Goal: Task Accomplishment & Management: Use online tool/utility

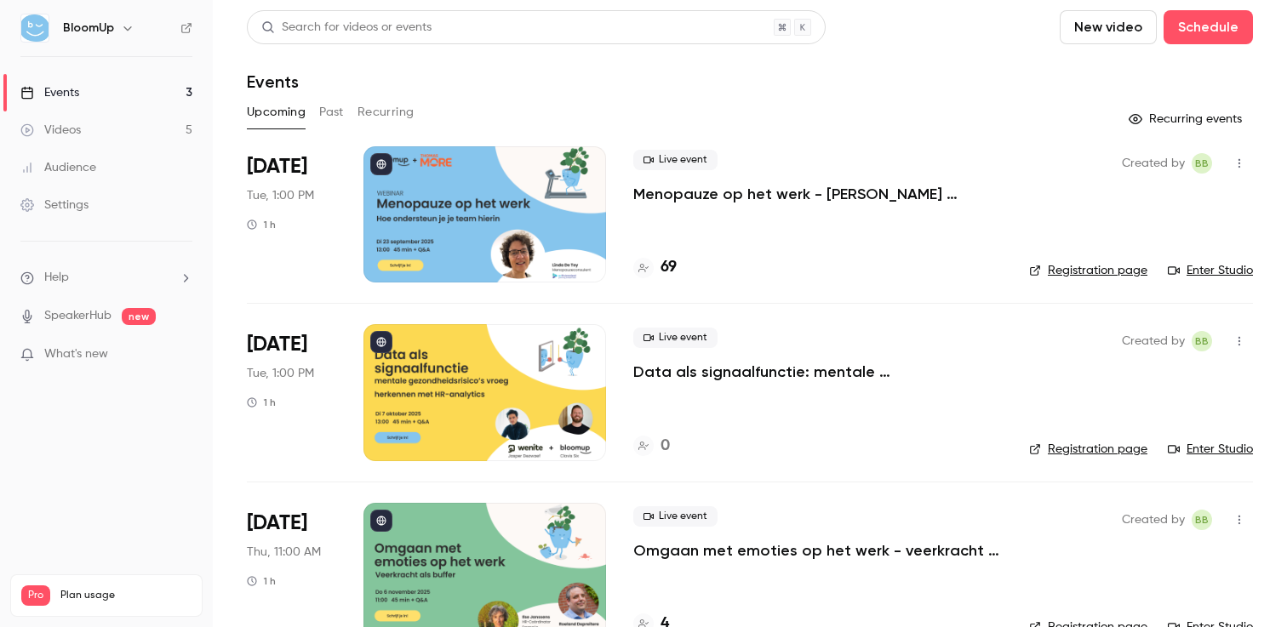
click at [342, 110] on button "Past" at bounding box center [331, 112] width 25 height 27
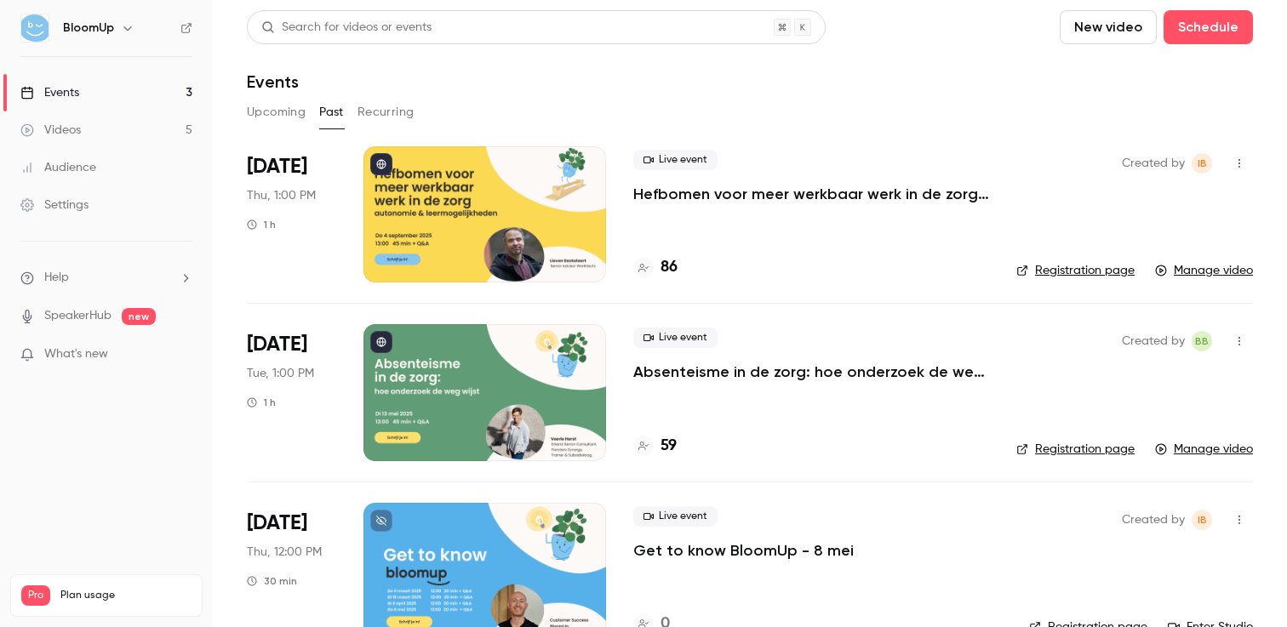
click at [259, 113] on button "Upcoming" at bounding box center [276, 112] width 59 height 27
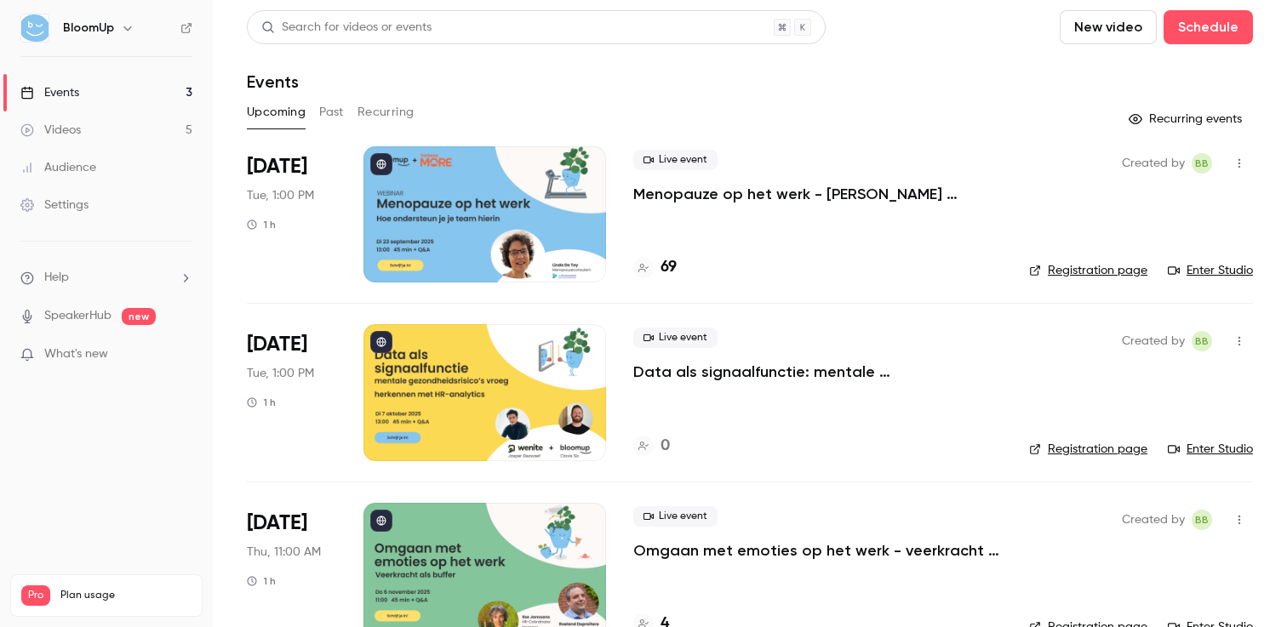
click at [338, 116] on button "Past" at bounding box center [331, 112] width 25 height 27
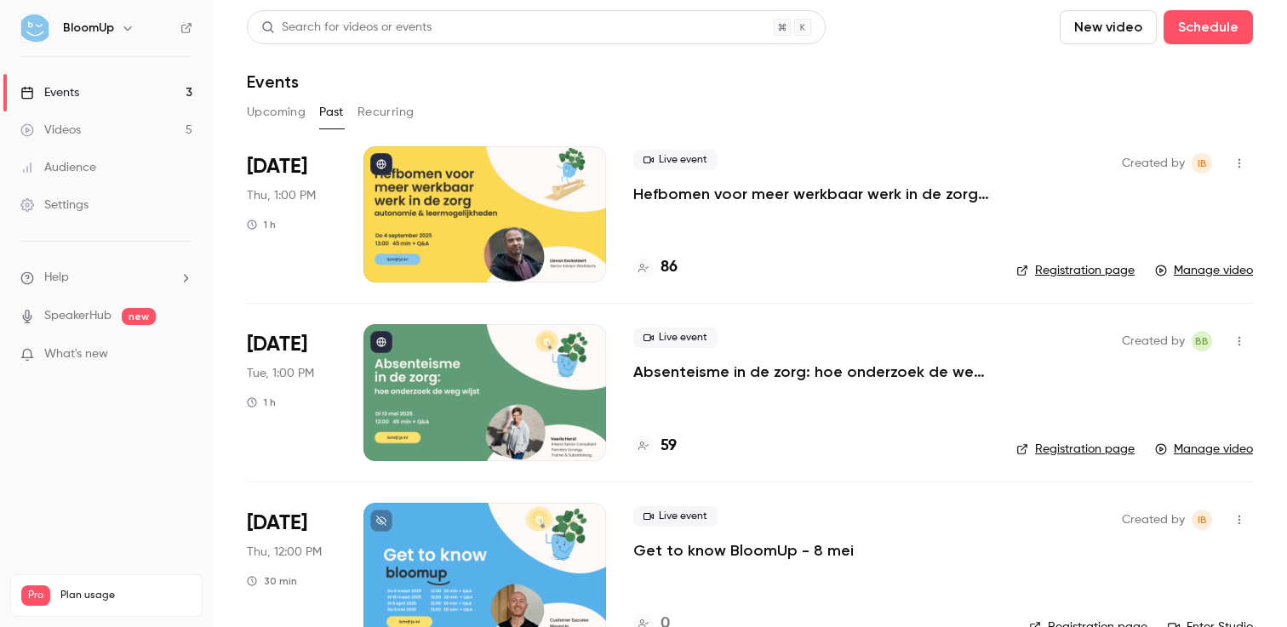
click at [284, 106] on button "Upcoming" at bounding box center [276, 112] width 59 height 27
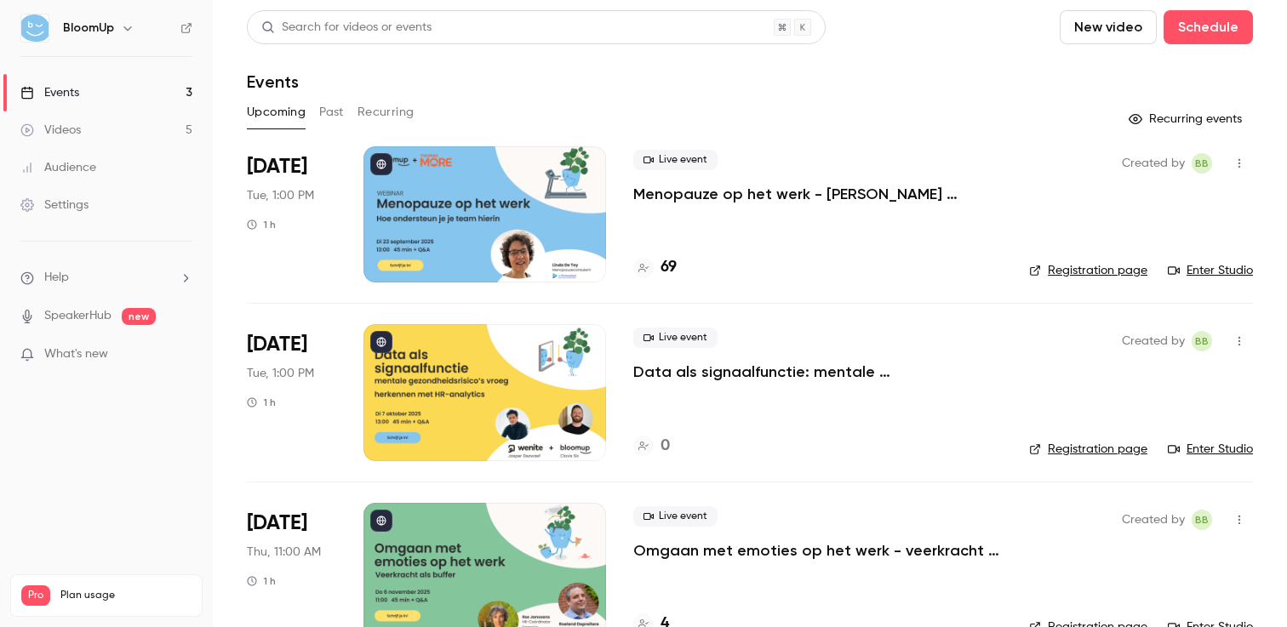
scroll to position [43, 0]
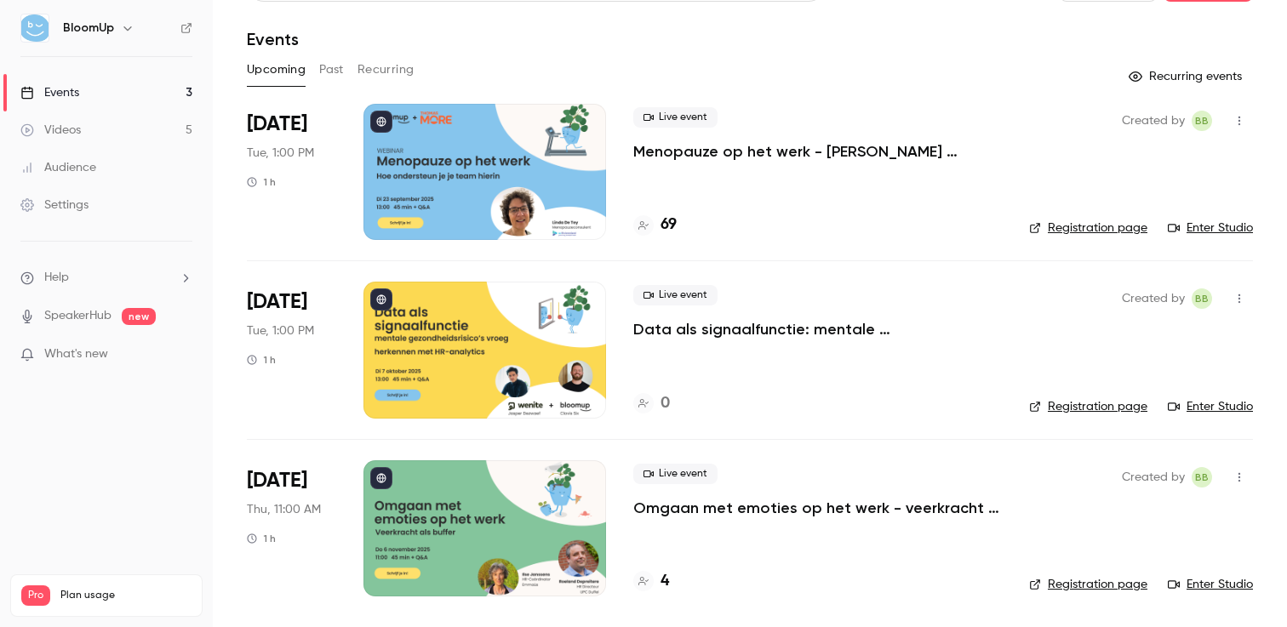
click at [843, 330] on p "Data als signaalfunctie: mentale gezondheidsrisico’s vroeg herkennen met HR-ana…" at bounding box center [817, 329] width 369 height 20
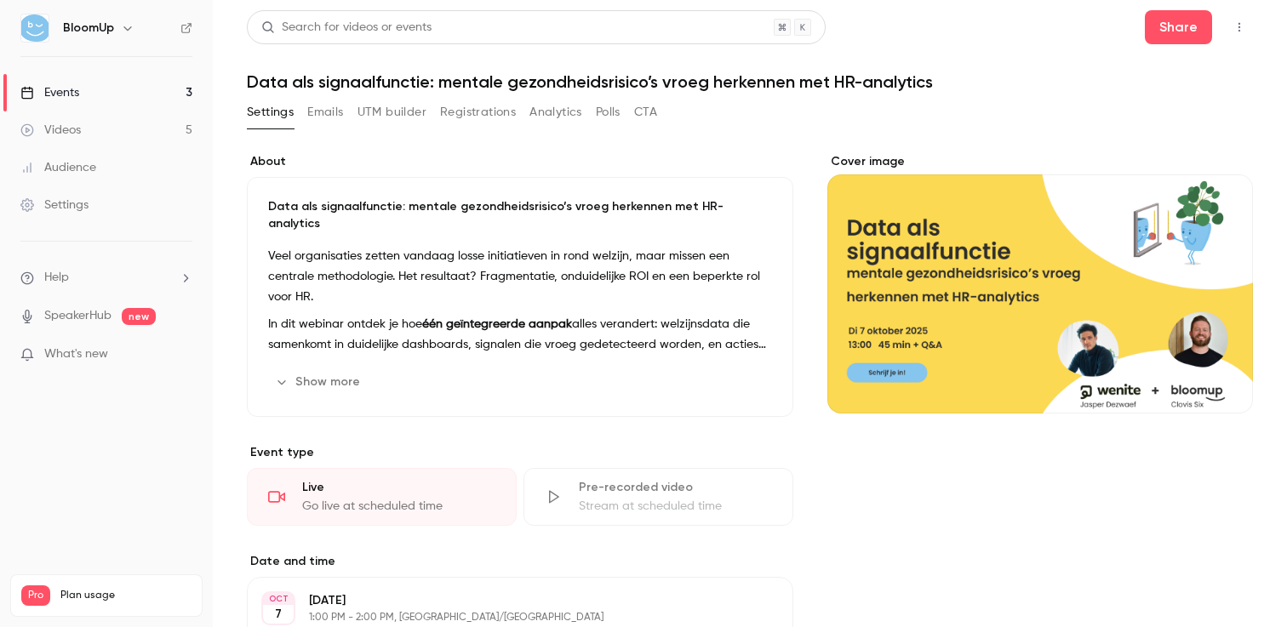
click at [480, 106] on button "Registrations" at bounding box center [478, 112] width 76 height 27
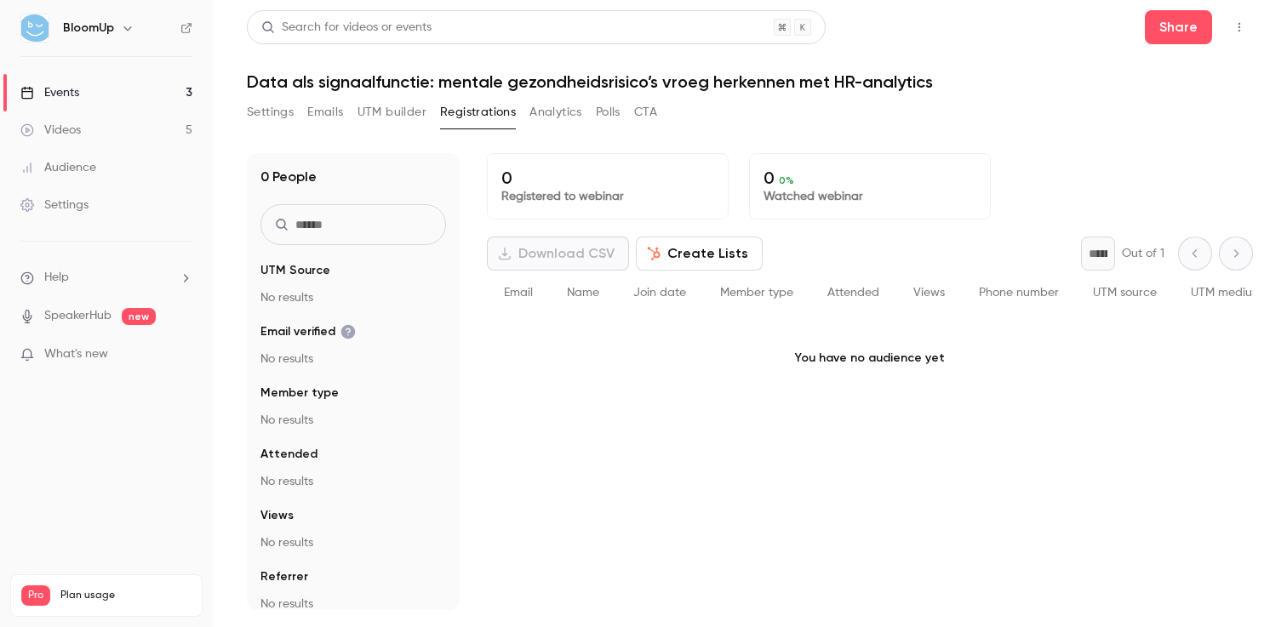
click at [685, 257] on button "Create Lists" at bounding box center [699, 254] width 127 height 34
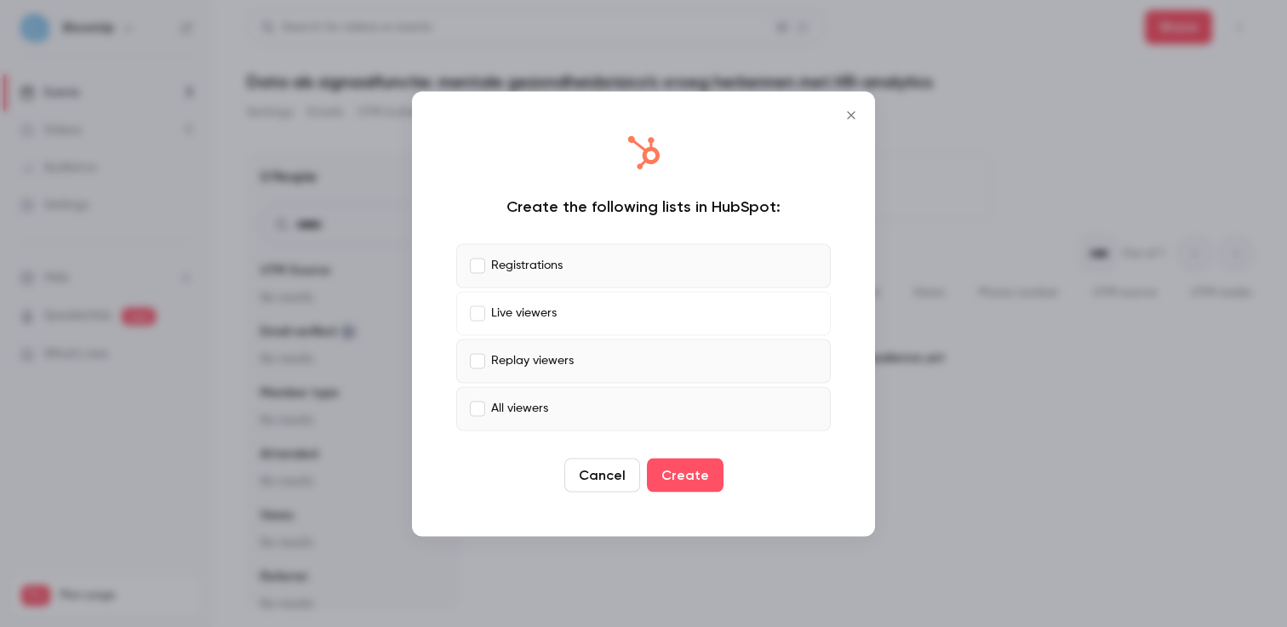
click at [486, 353] on label "Replay viewers" at bounding box center [643, 361] width 374 height 44
click at [682, 476] on button "Create" at bounding box center [685, 475] width 77 height 34
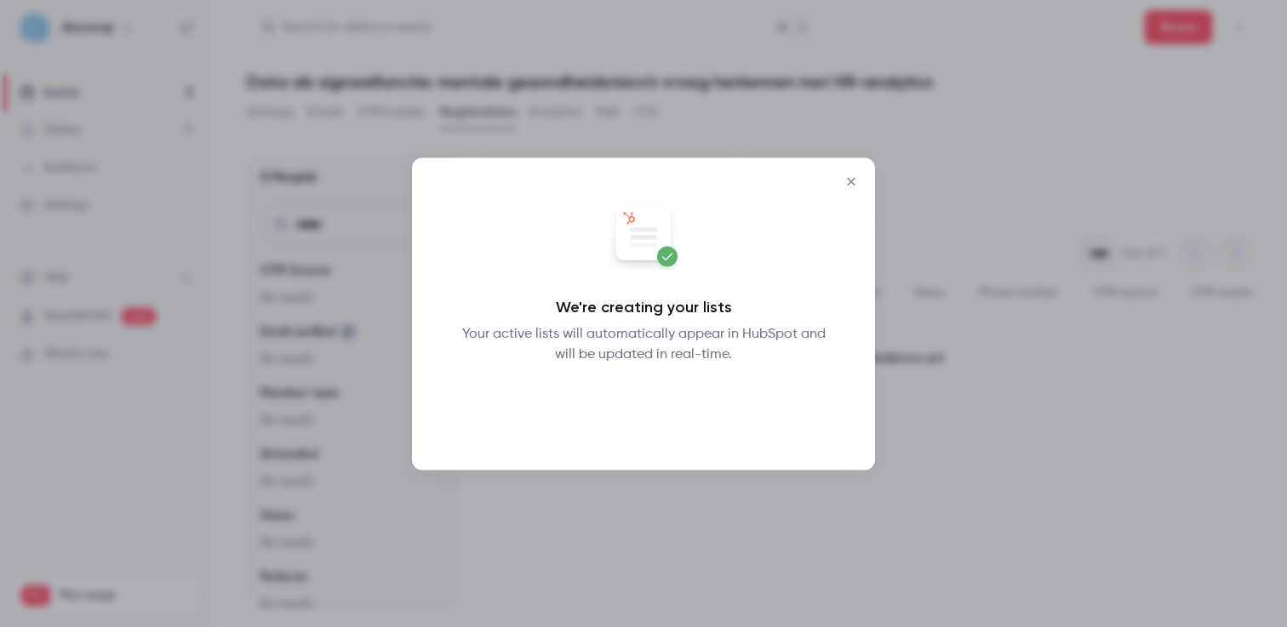
click at [641, 407] on button "Okay" at bounding box center [644, 409] width 62 height 34
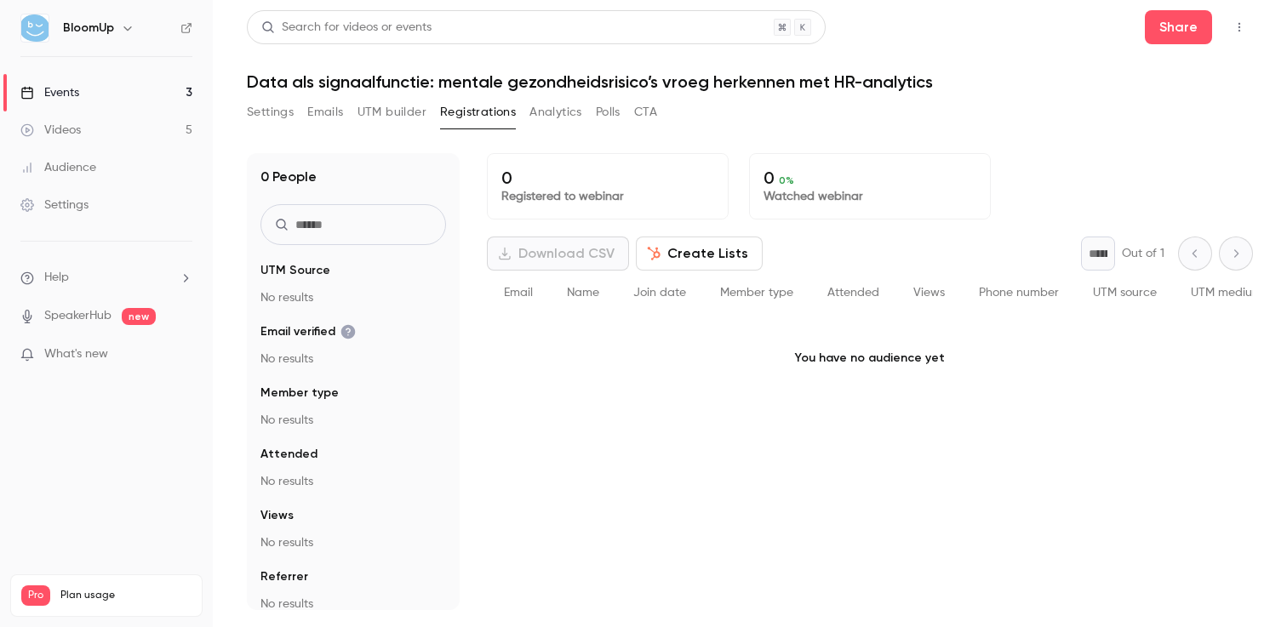
click at [130, 89] on link "Events 3" at bounding box center [106, 92] width 213 height 37
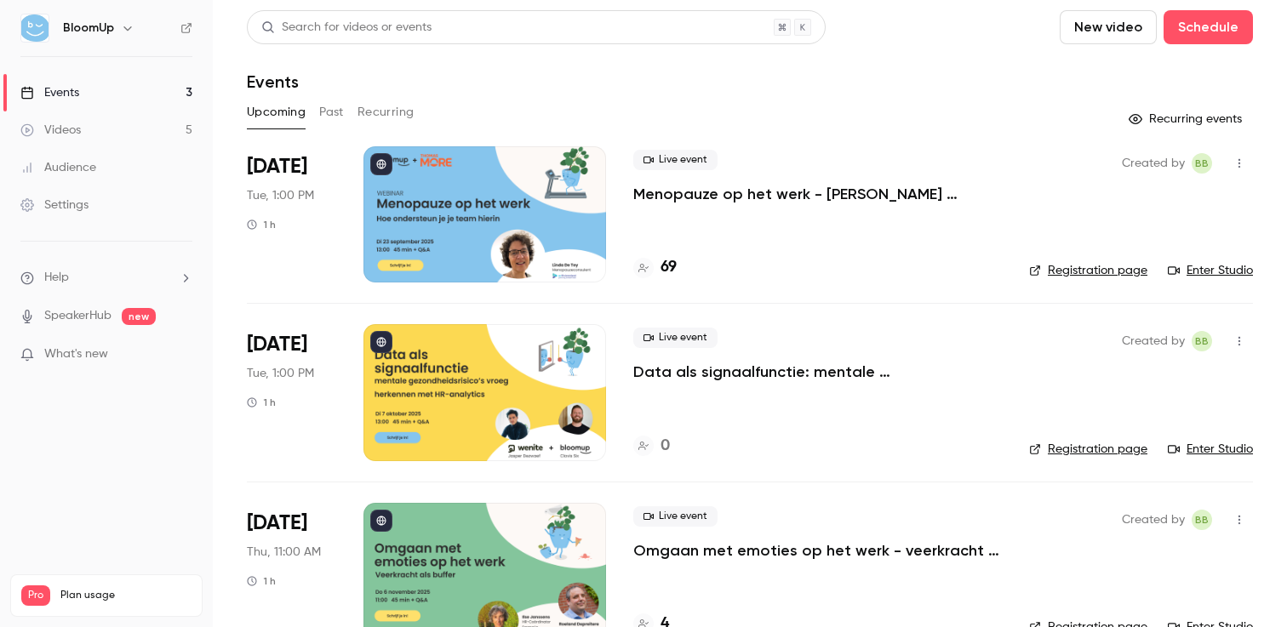
scroll to position [43, 0]
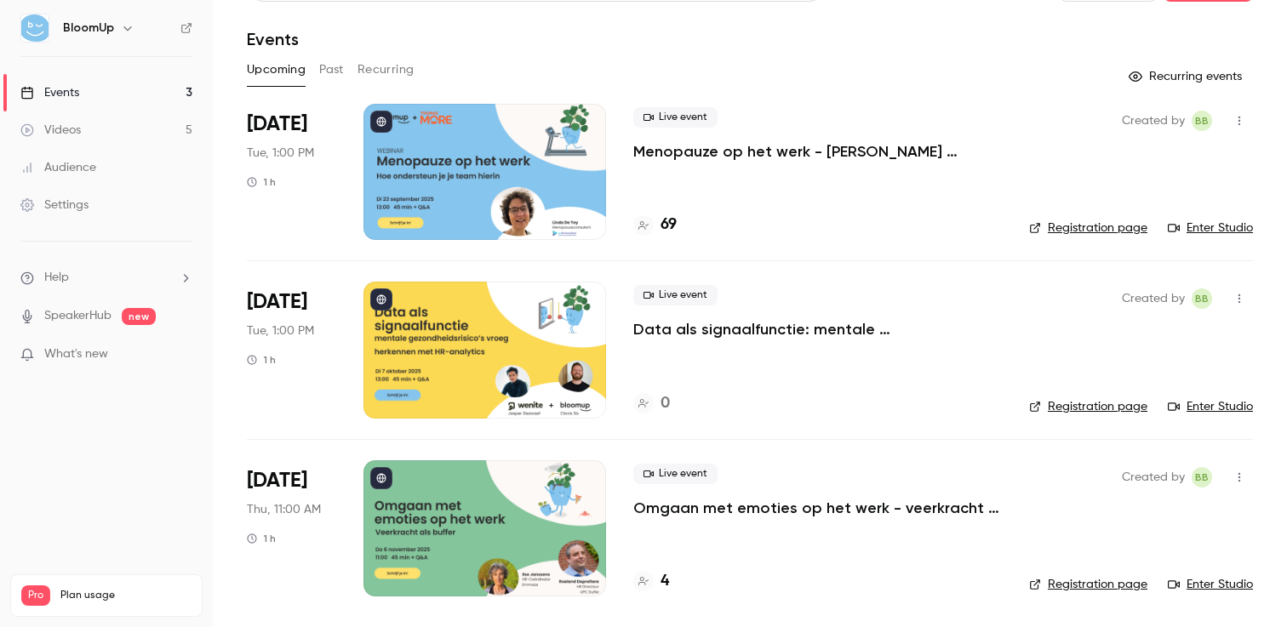
click at [775, 507] on p "Omgaan met emoties op het werk - veerkracht als buffer" at bounding box center [817, 508] width 369 height 20
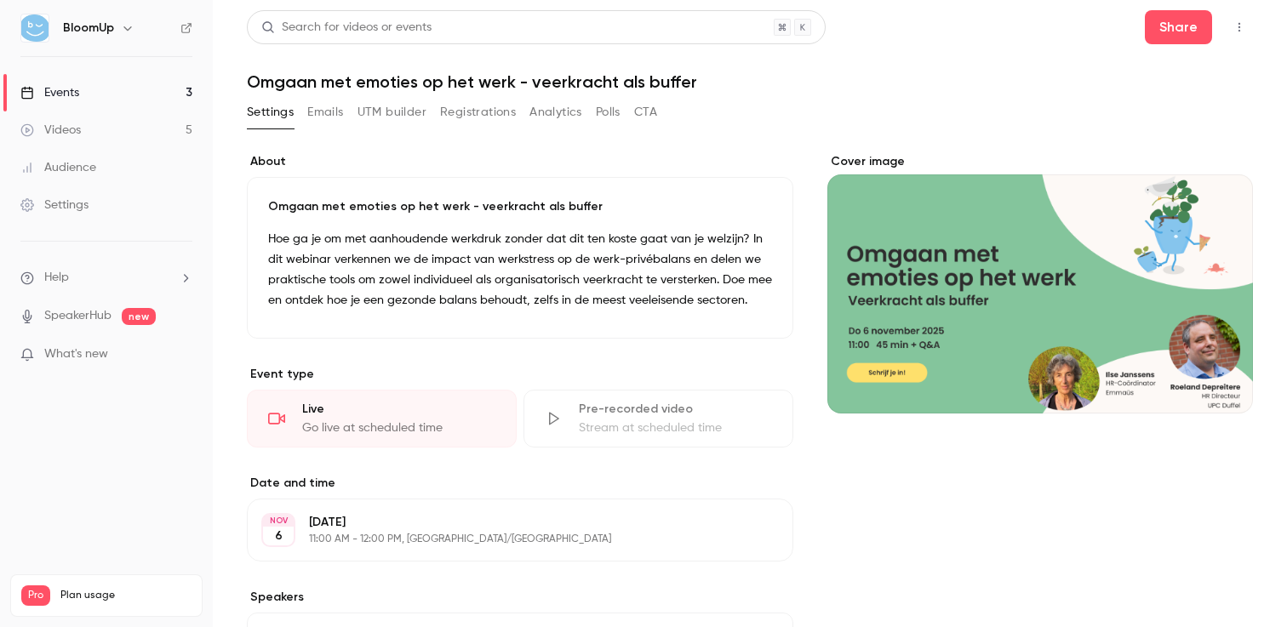
click at [497, 111] on button "Registrations" at bounding box center [478, 112] width 76 height 27
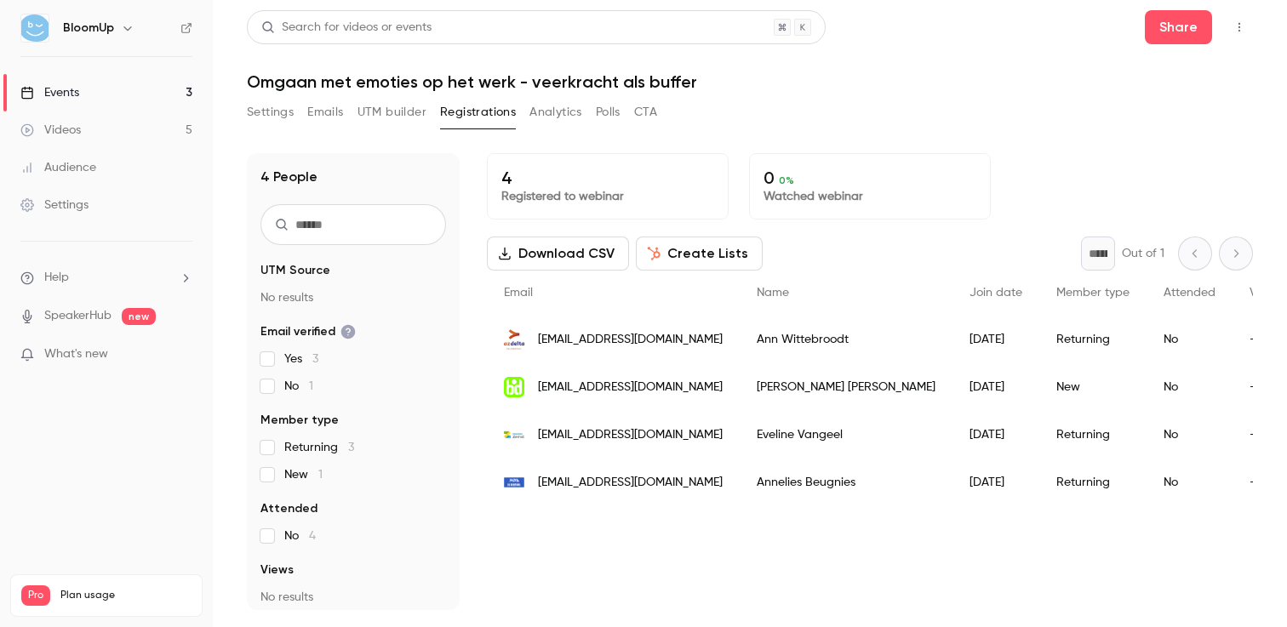
click at [700, 249] on button "Create Lists" at bounding box center [699, 254] width 127 height 34
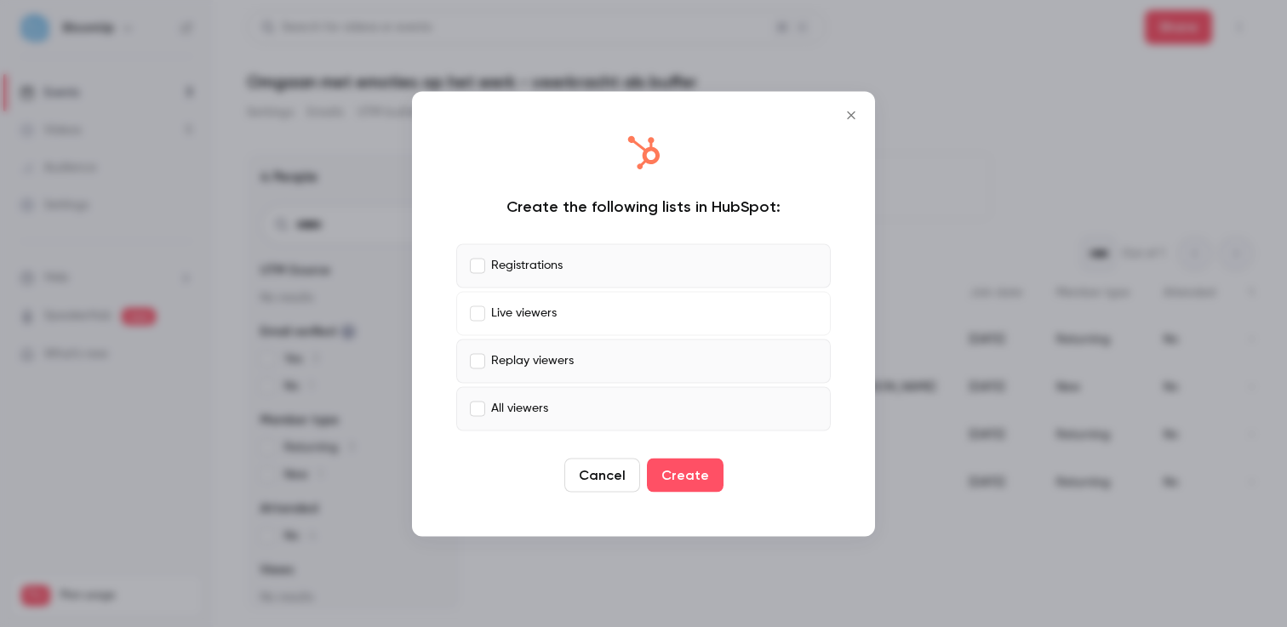
click at [483, 346] on label "Replay viewers" at bounding box center [643, 361] width 374 height 44
click at [677, 475] on button "Create" at bounding box center [685, 475] width 77 height 34
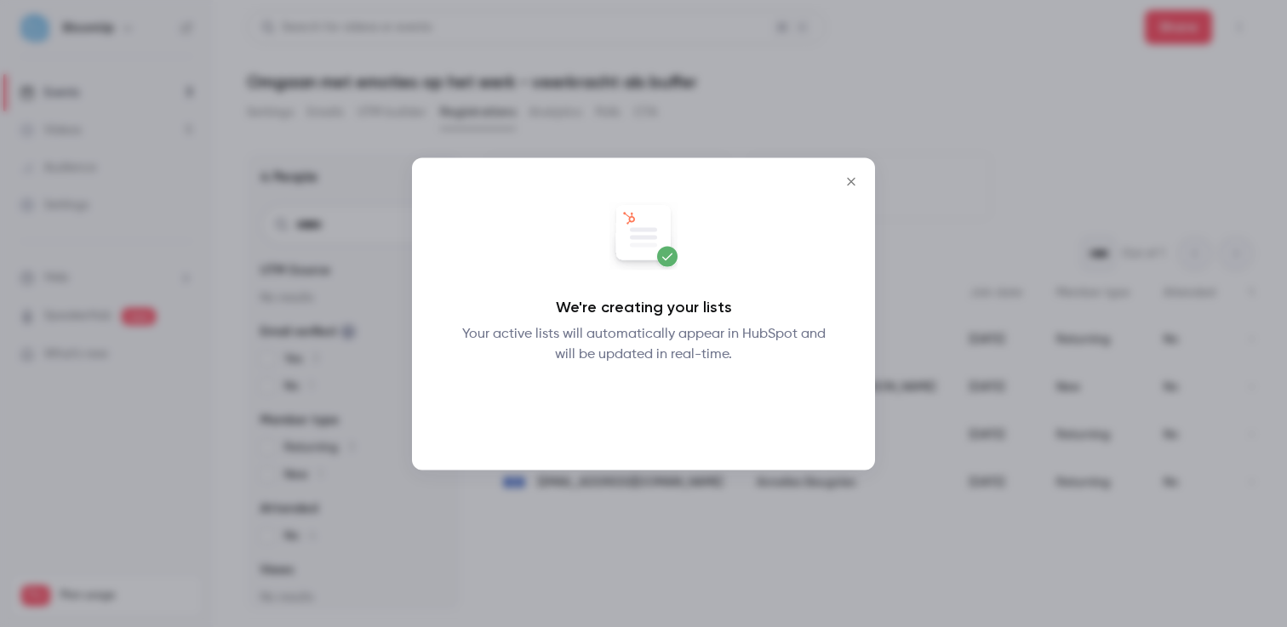
click at [652, 410] on button "Okay" at bounding box center [644, 409] width 62 height 34
